Goal: Task Accomplishment & Management: Manage account settings

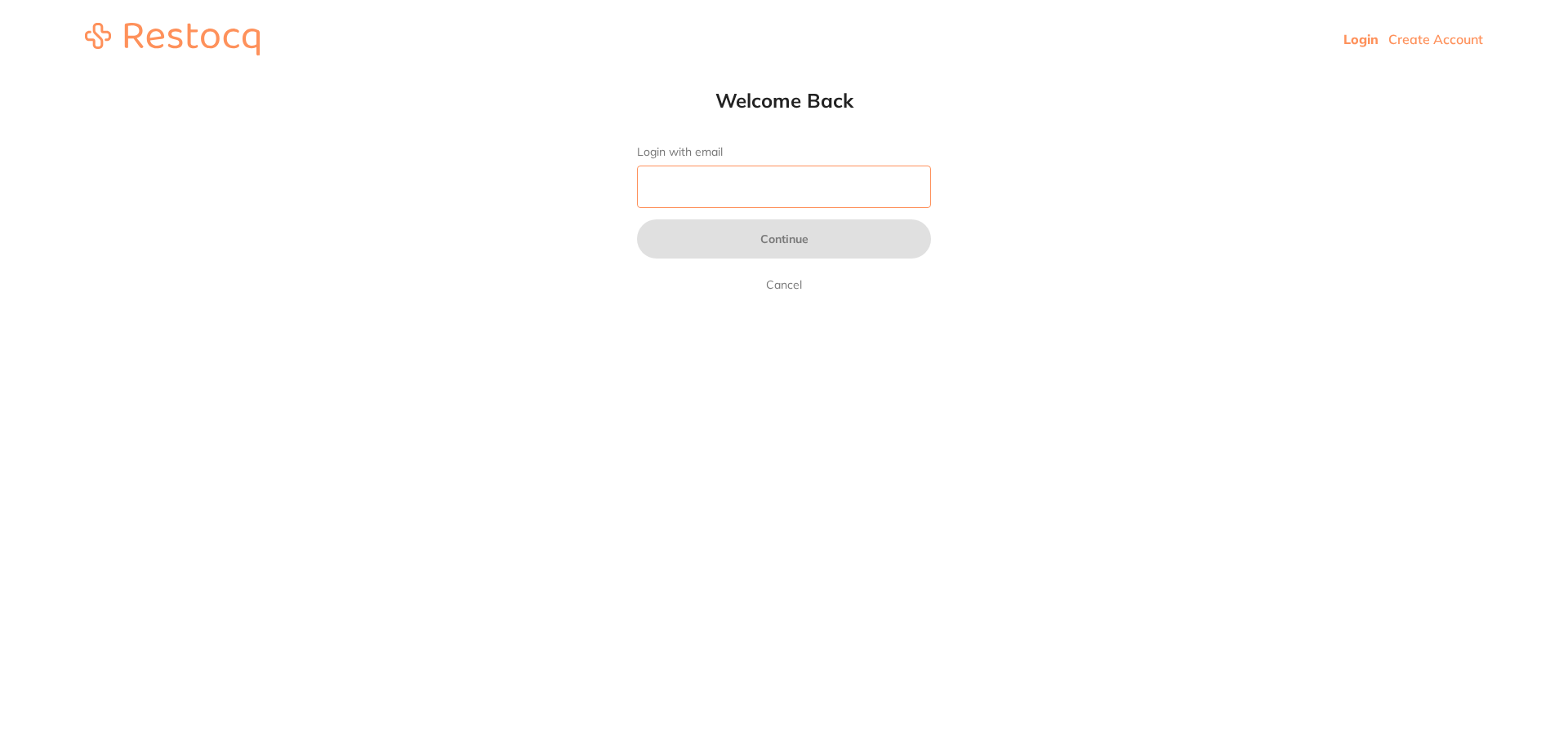
type input "pm@helixdentistry.com.au"
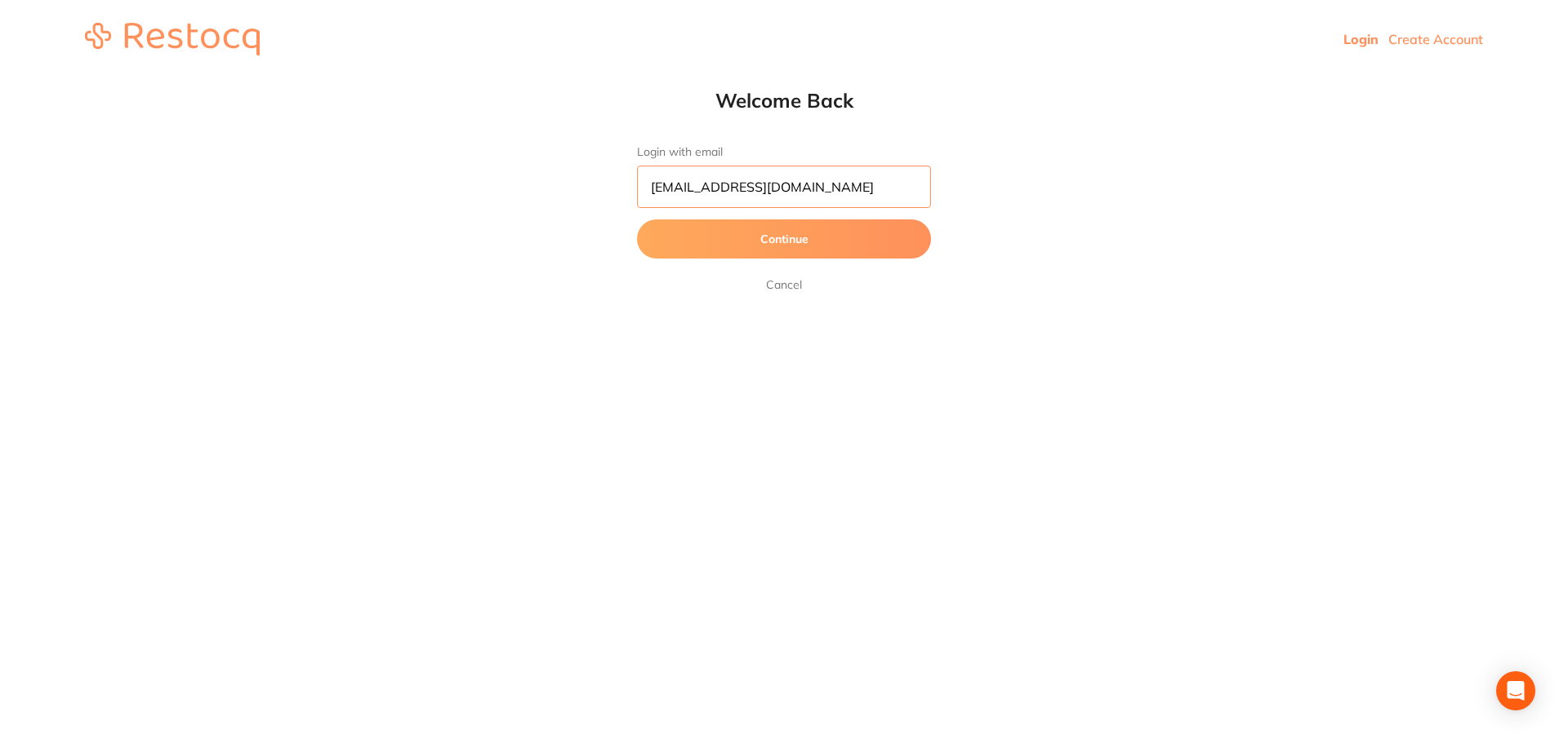
drag, startPoint x: 814, startPoint y: 189, endPoint x: 650, endPoint y: 183, distance: 164.1
click at [650, 183] on input "pm@helixdentistry.com.au" at bounding box center [784, 187] width 294 height 43
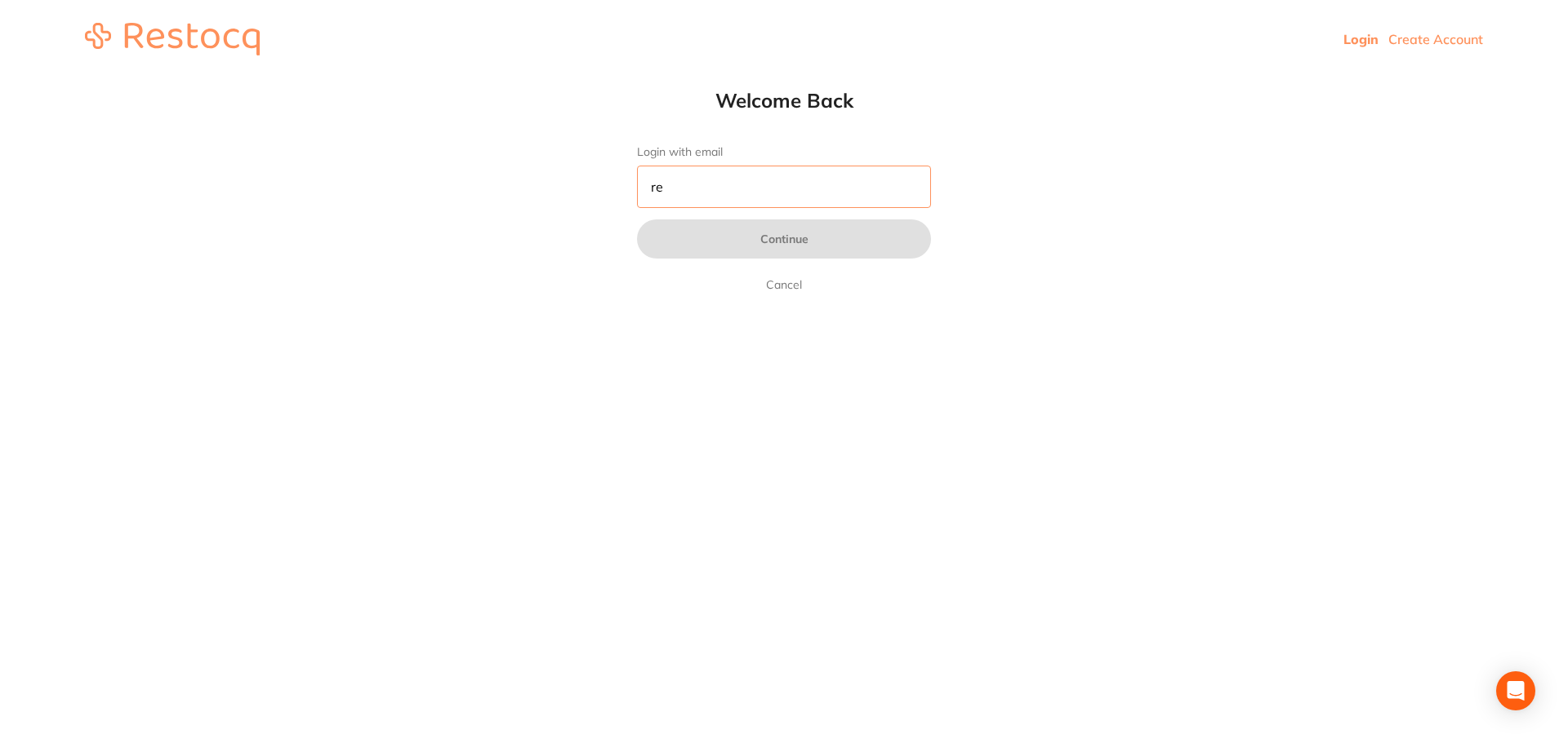
type input "[EMAIL_ADDRESS][DOMAIN_NAME]"
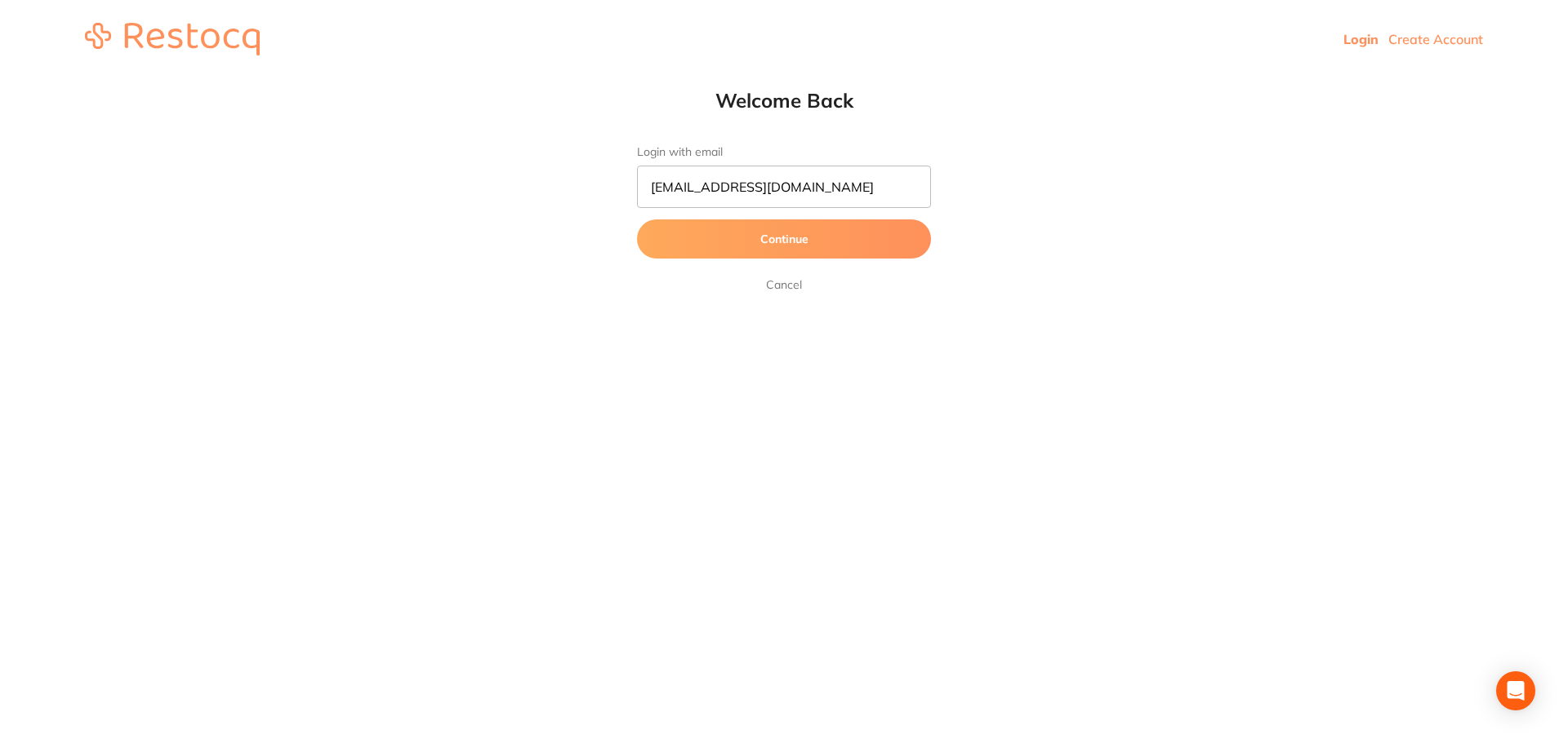
click at [710, 242] on button "Continue" at bounding box center [784, 239] width 294 height 39
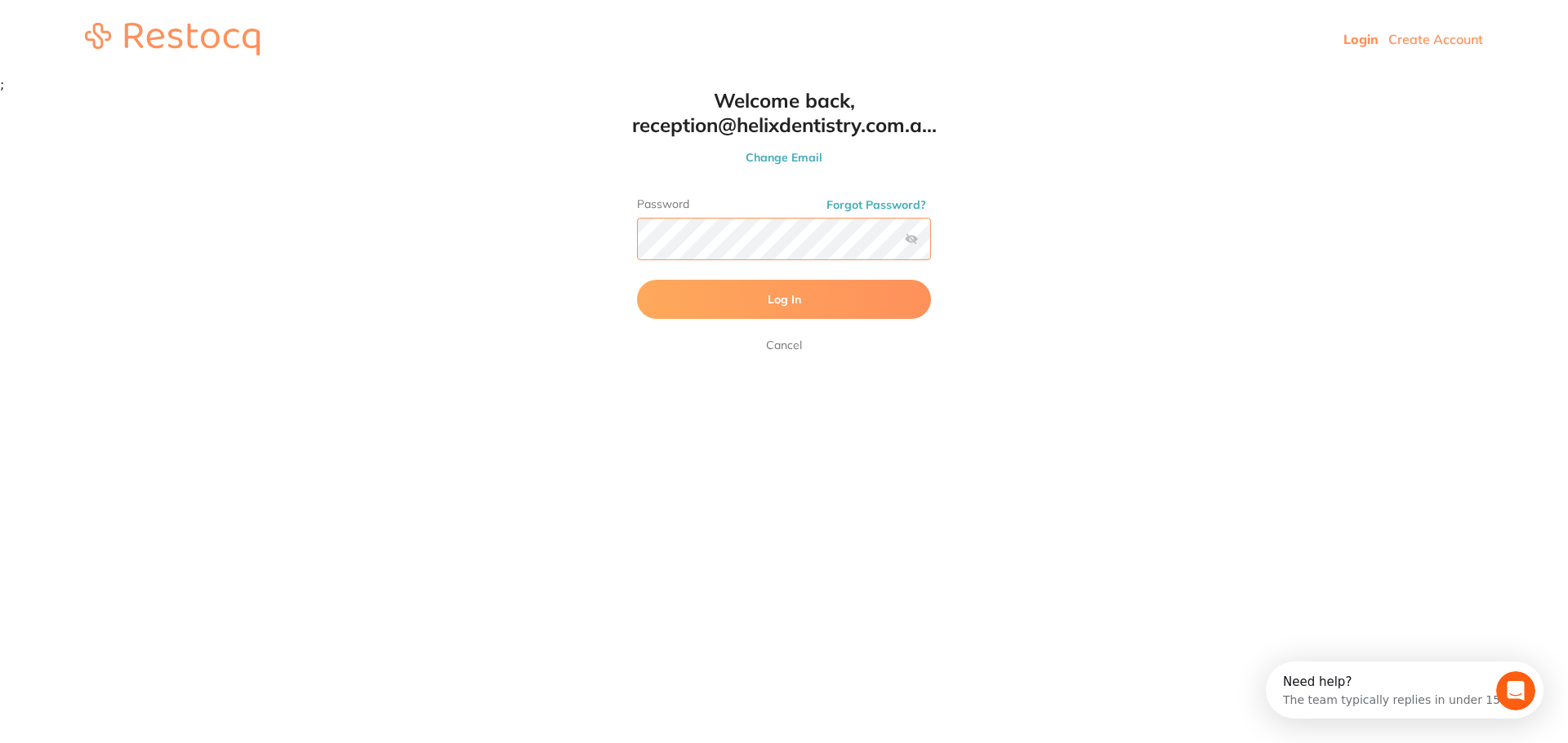
click at [637, 280] on button "Log In" at bounding box center [784, 299] width 294 height 39
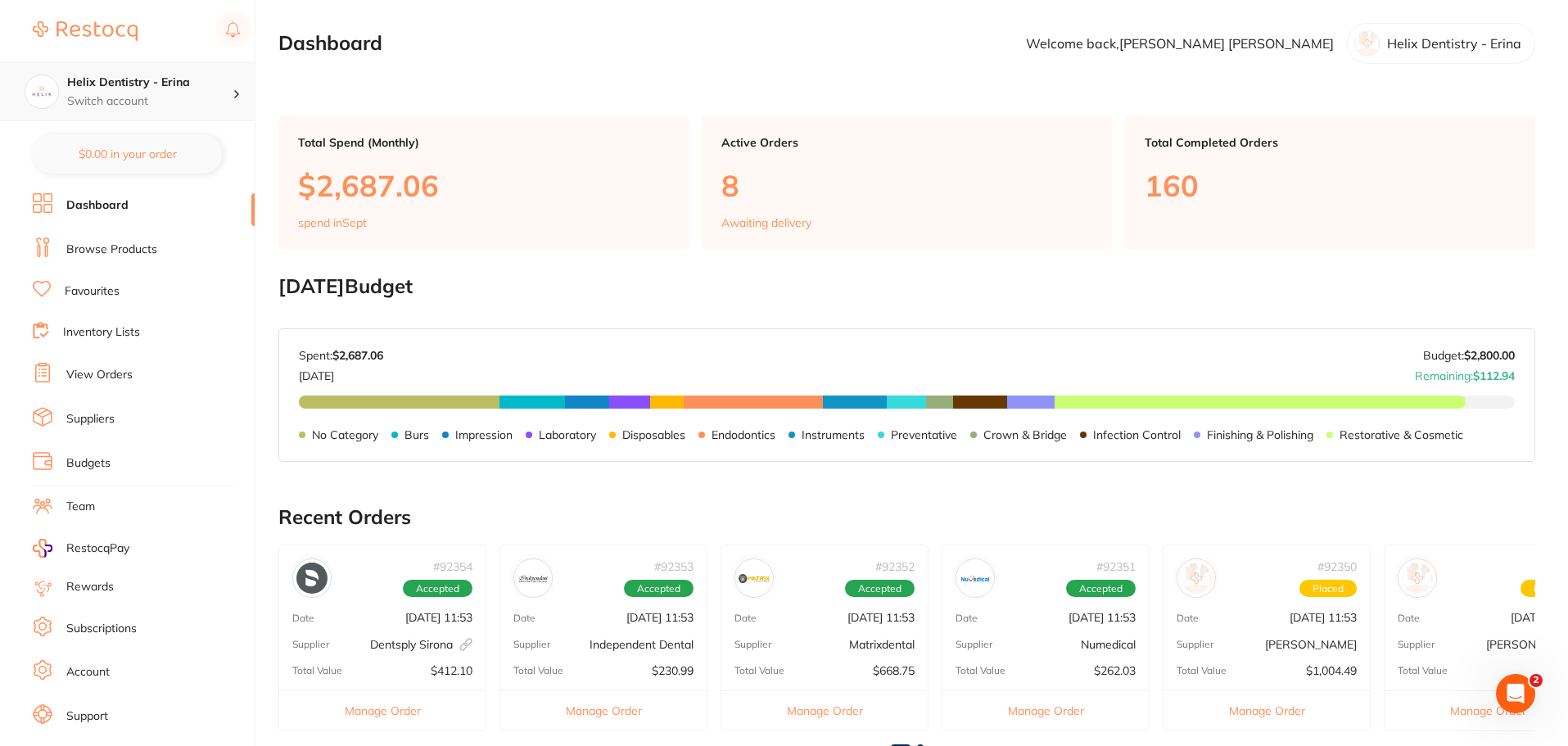
click at [200, 74] on h4 "Helix Dentistry - Erina" at bounding box center [149, 82] width 166 height 16
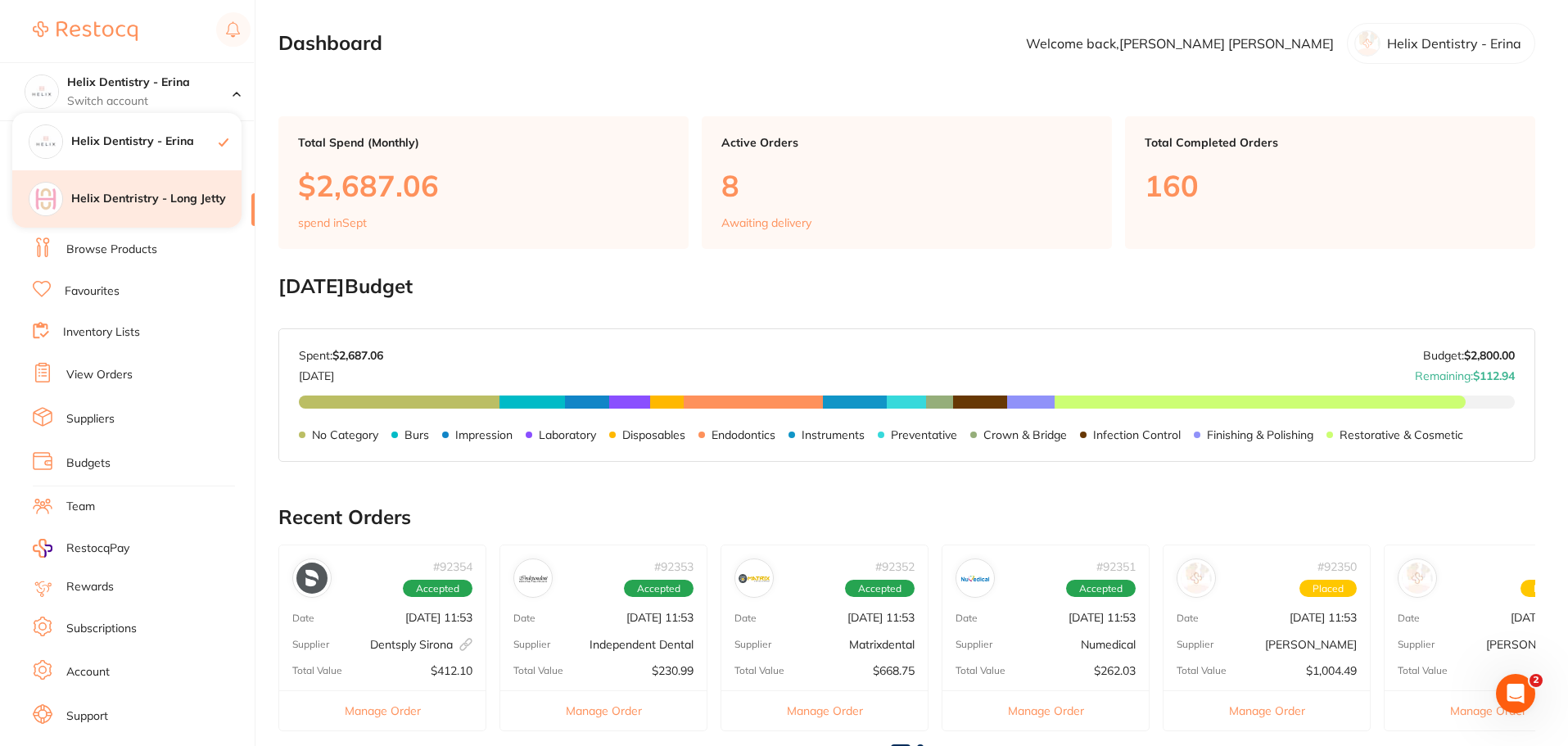
click at [176, 198] on h4 "Helix Dentristry - Long Jetty" at bounding box center [156, 200] width 170 height 16
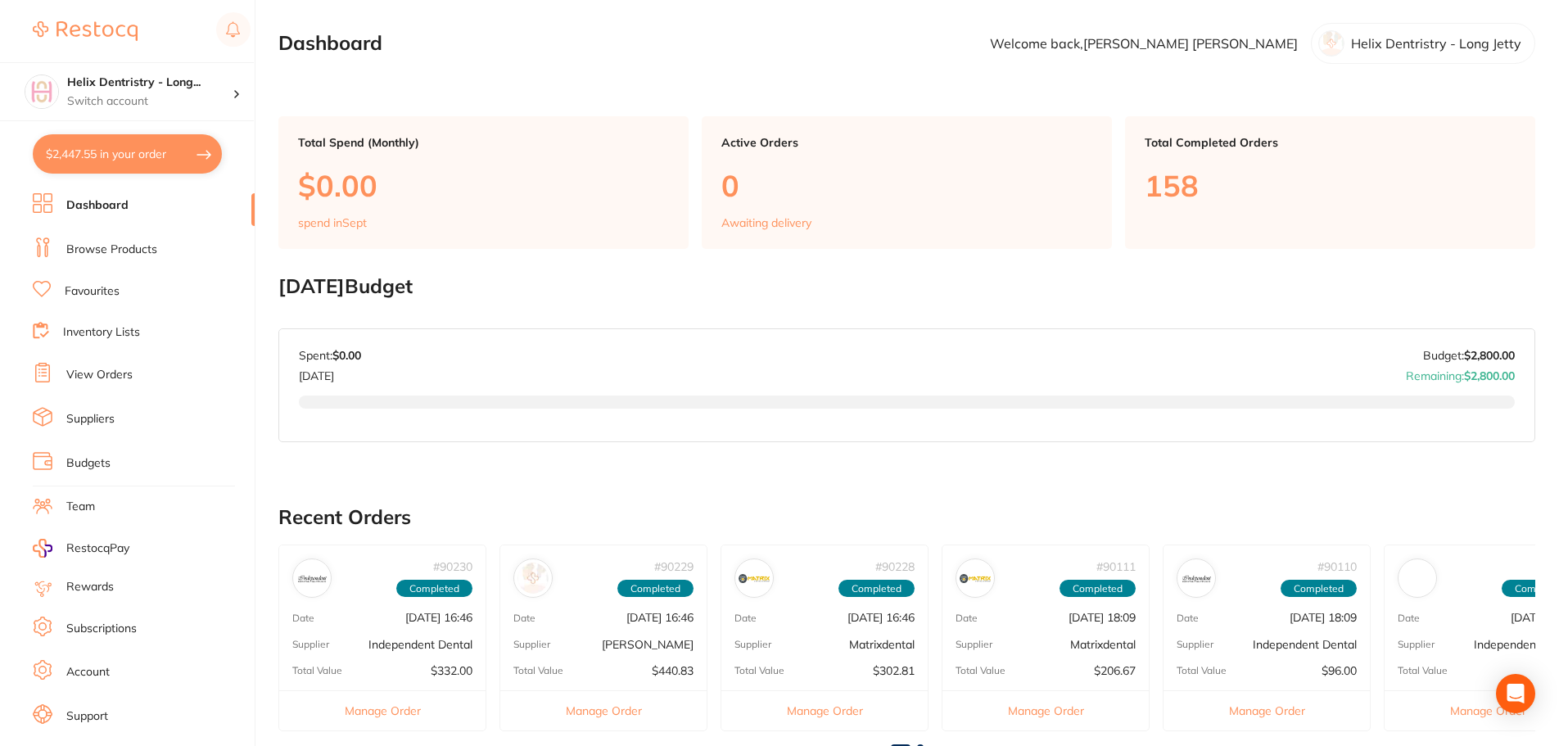
checkbox input "false"
click at [98, 368] on link "View Orders" at bounding box center [100, 375] width 67 height 16
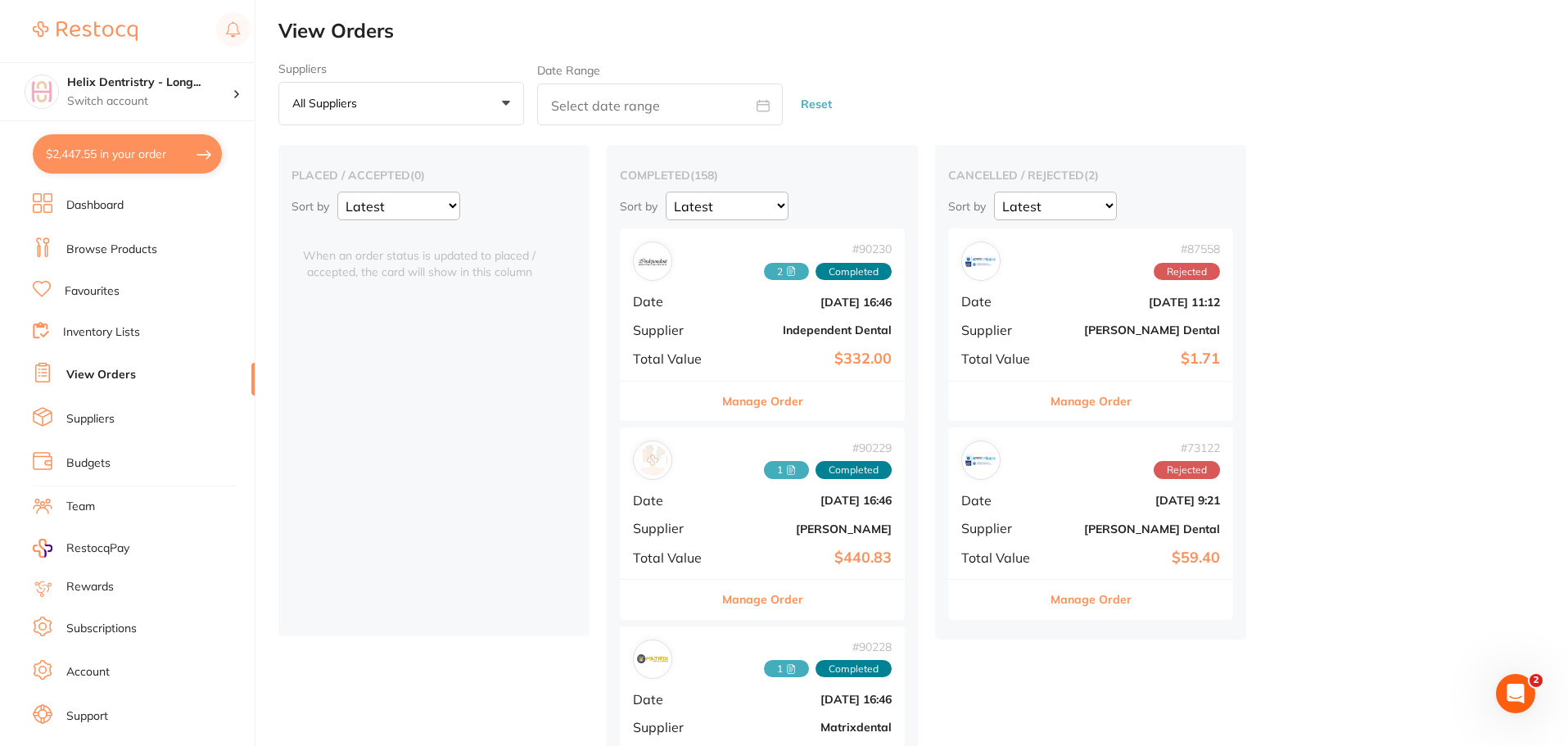
click at [828, 330] on b "Independent Dental" at bounding box center [810, 330] width 164 height 13
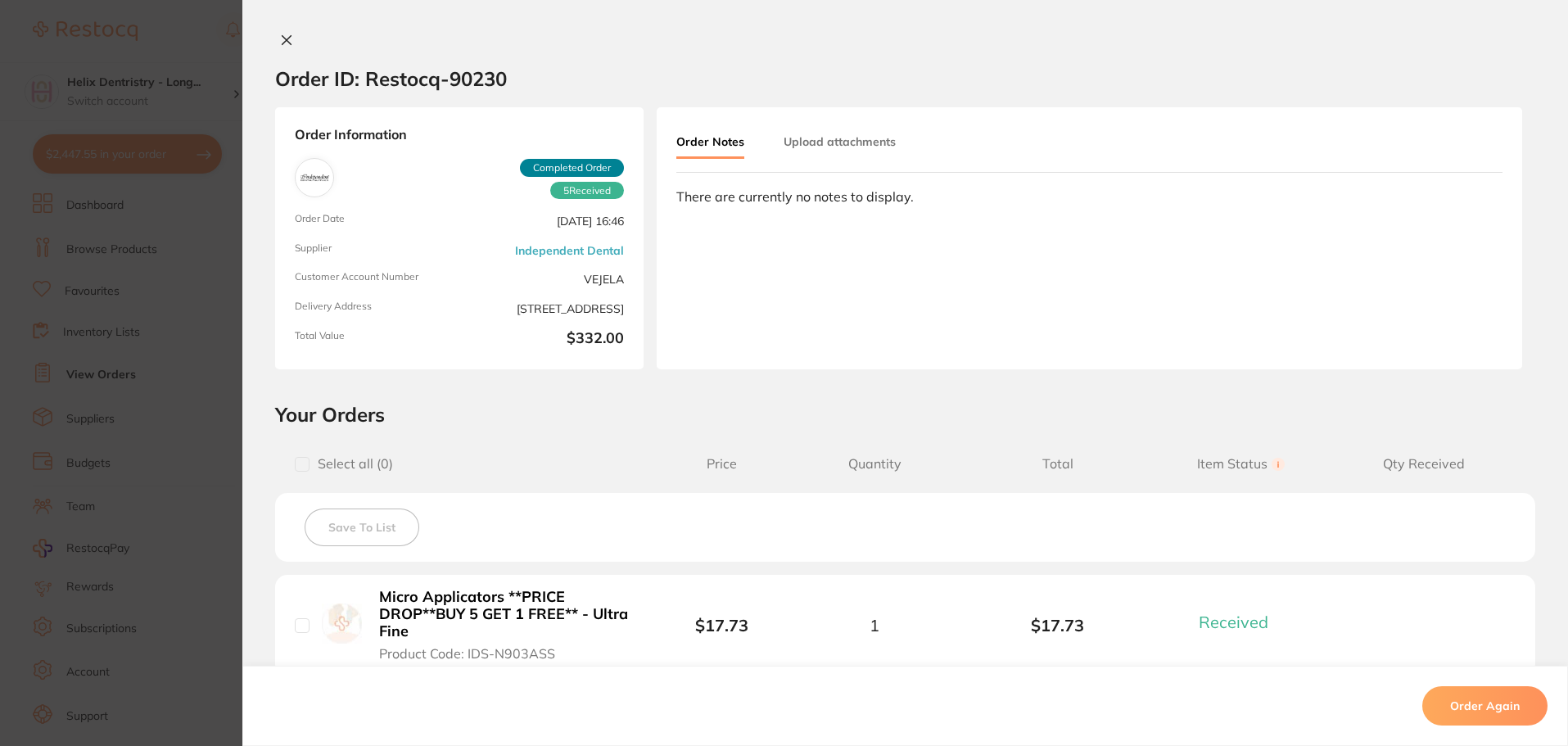
click at [862, 135] on button "Upload attachments" at bounding box center [840, 142] width 113 height 29
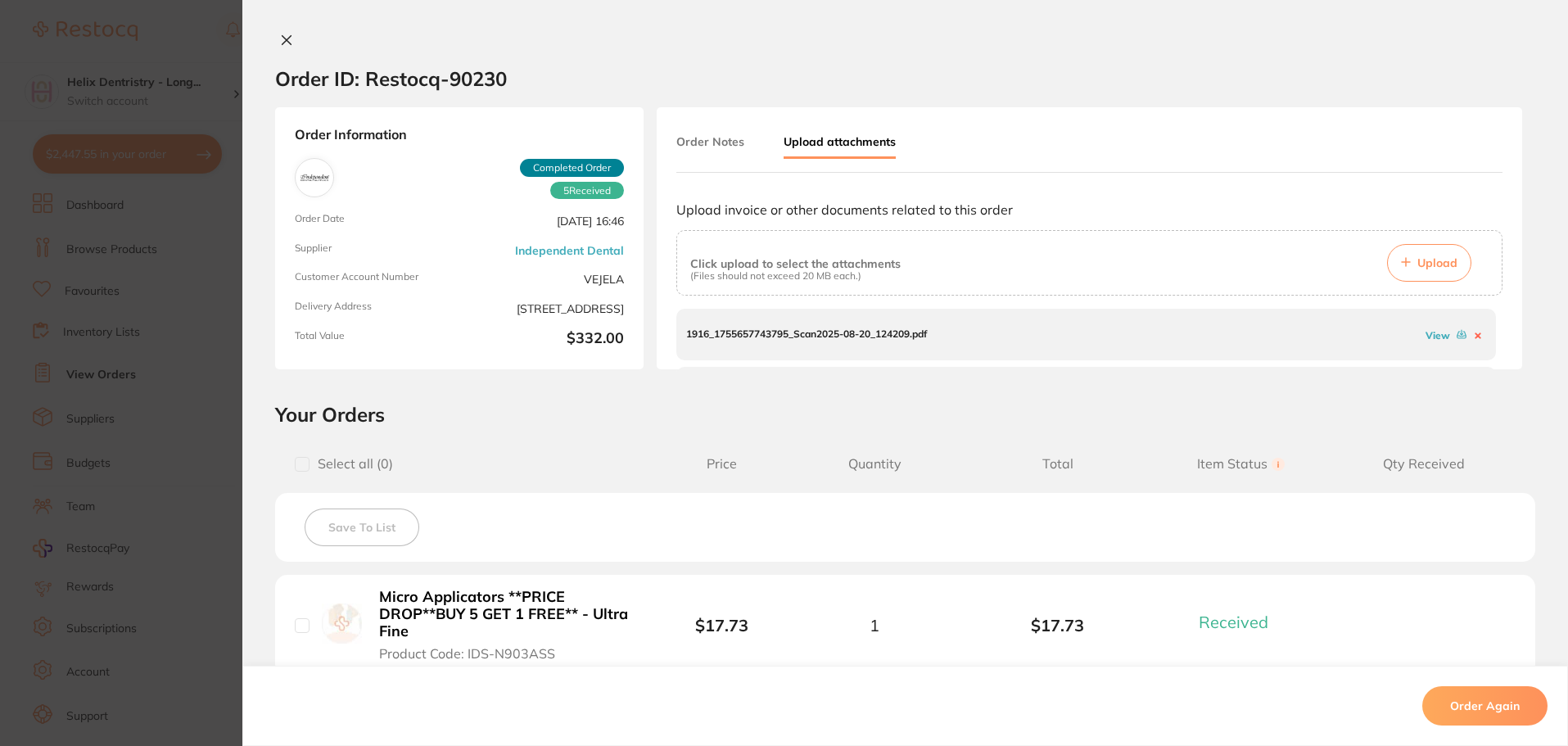
click at [1433, 334] on link "View" at bounding box center [1437, 335] width 25 height 12
click at [1433, 343] on link "View" at bounding box center [1437, 342] width 25 height 12
click at [1454, 262] on button "Upload" at bounding box center [1429, 263] width 84 height 38
click at [285, 31] on div "Order ID: Restocq- 90230 Order Information 5 Received Completed Order Order Dat…" at bounding box center [905, 373] width 1326 height 746
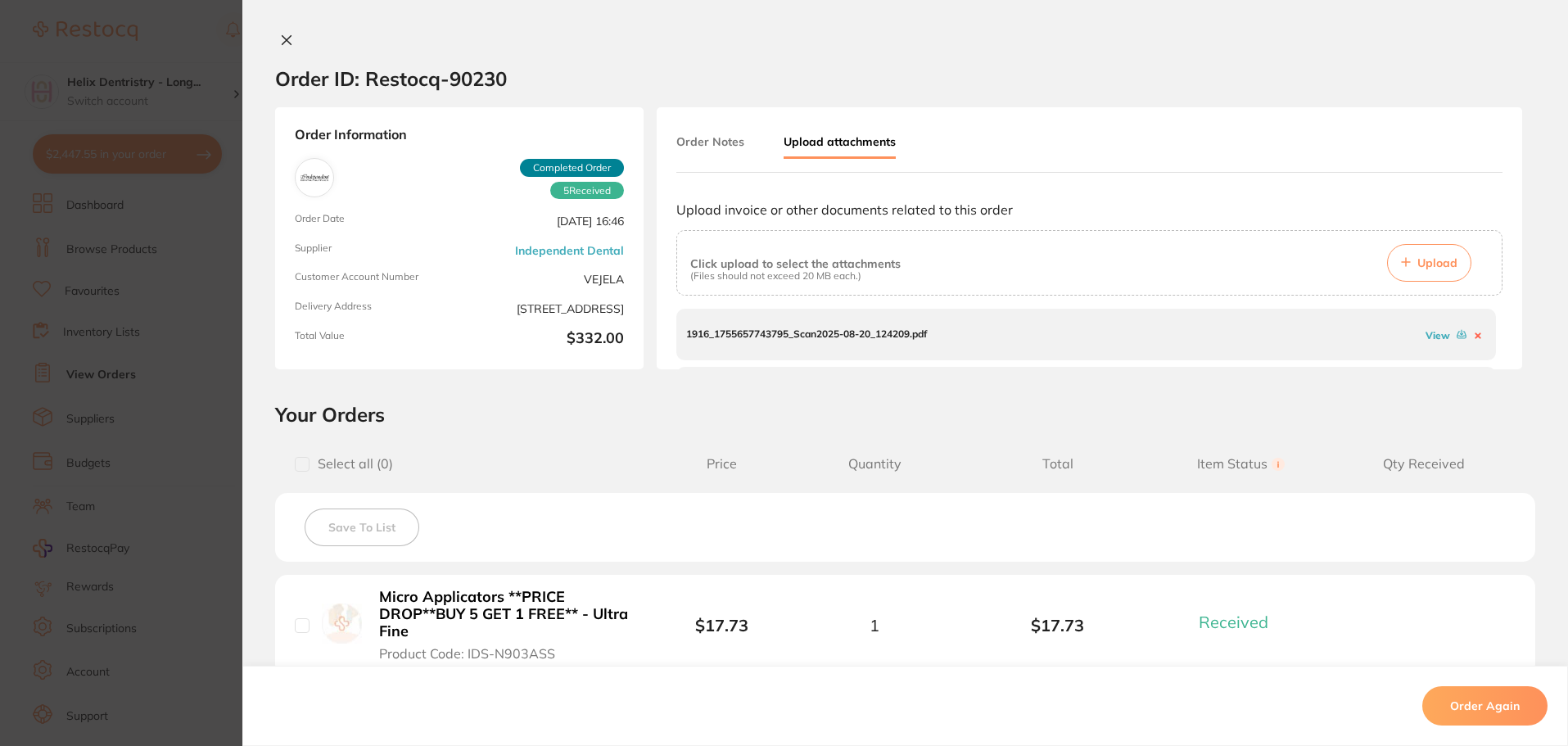
click at [283, 38] on icon at bounding box center [286, 40] width 13 height 13
